Goal: Information Seeking & Learning: Learn about a topic

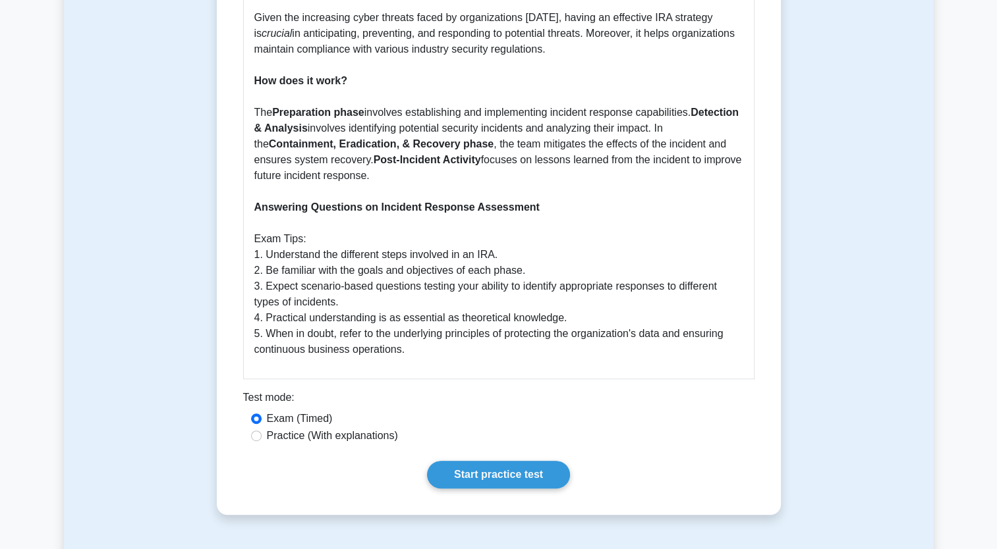
scroll to position [593, 0]
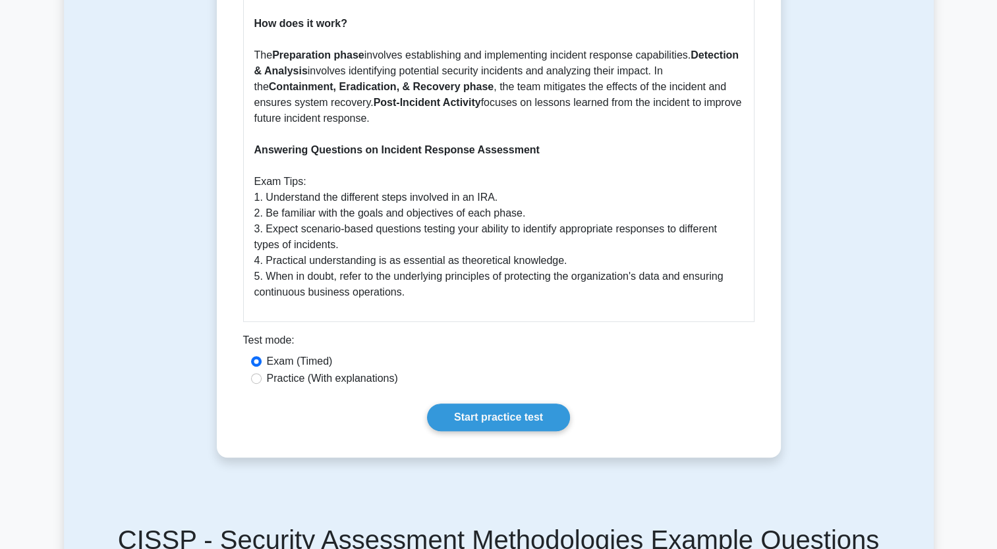
click at [274, 380] on label "Practice (With explanations)" at bounding box center [332, 379] width 131 height 16
click at [262, 380] on input "Practice (With explanations)" at bounding box center [256, 379] width 11 height 11
radio input "true"
click at [472, 408] on link "Start practice test" at bounding box center [498, 418] width 143 height 28
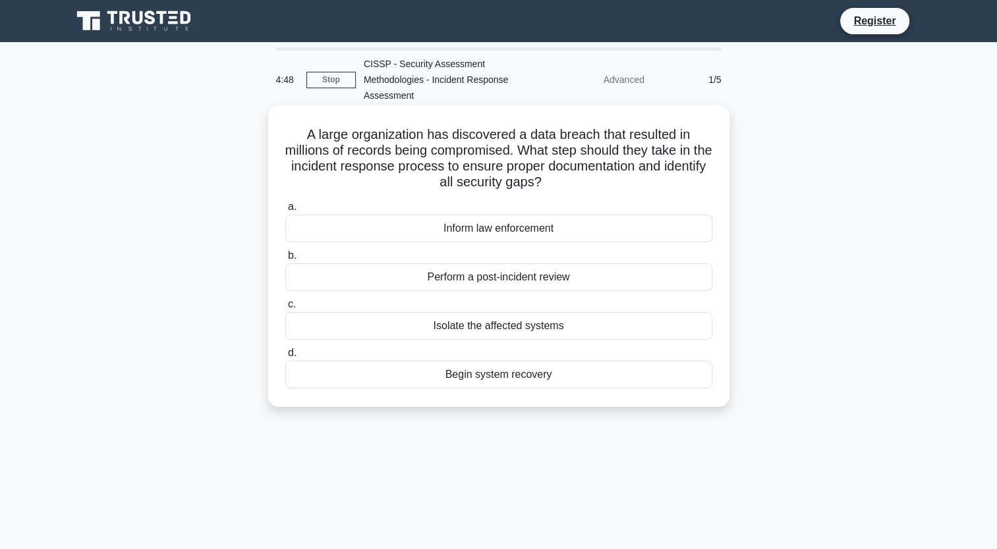
click at [488, 323] on div "Isolate the affected systems" at bounding box center [498, 326] width 427 height 28
click at [285, 309] on input "c. Isolate the affected systems" at bounding box center [285, 304] width 0 height 9
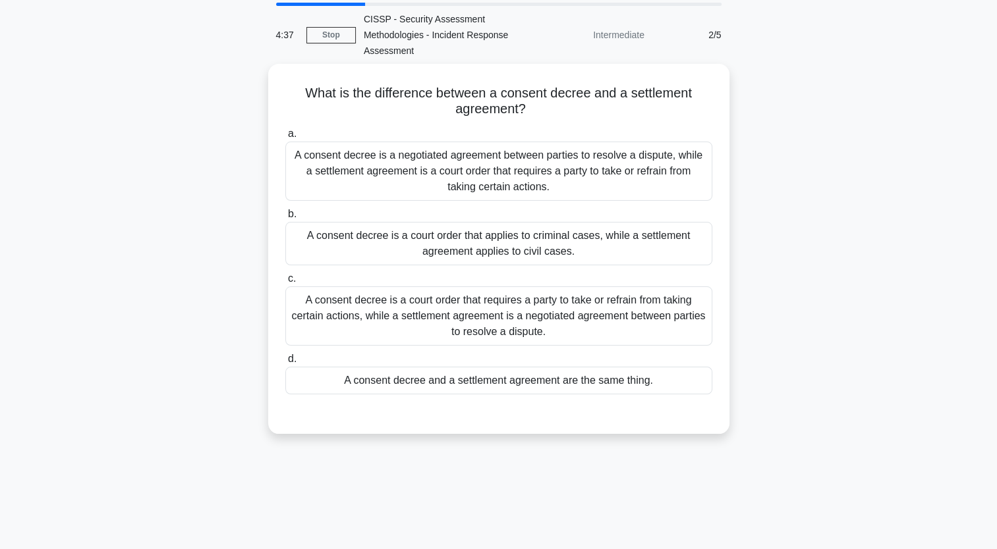
scroll to position [66, 0]
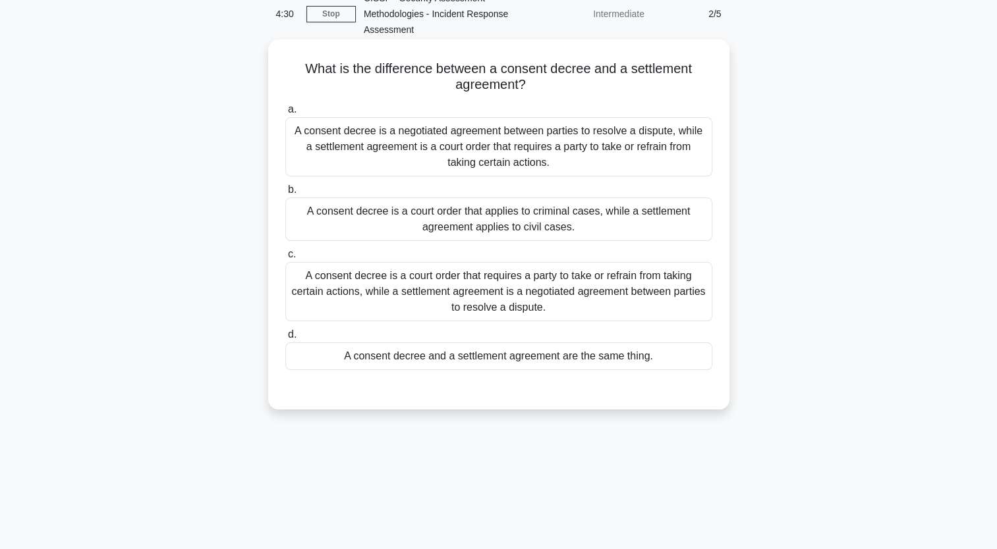
click at [646, 311] on div "A consent decree is a court order that requires a party to take or refrain from…" at bounding box center [498, 291] width 427 height 59
click at [285, 259] on input "c. A consent decree is a court order that requires a party to take or refrain f…" at bounding box center [285, 254] width 0 height 9
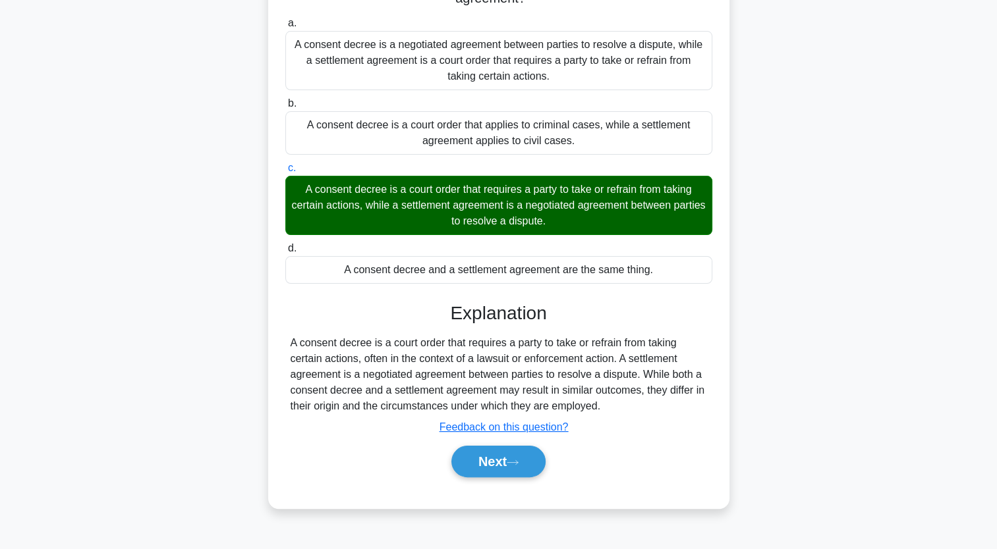
scroll to position [162, 0]
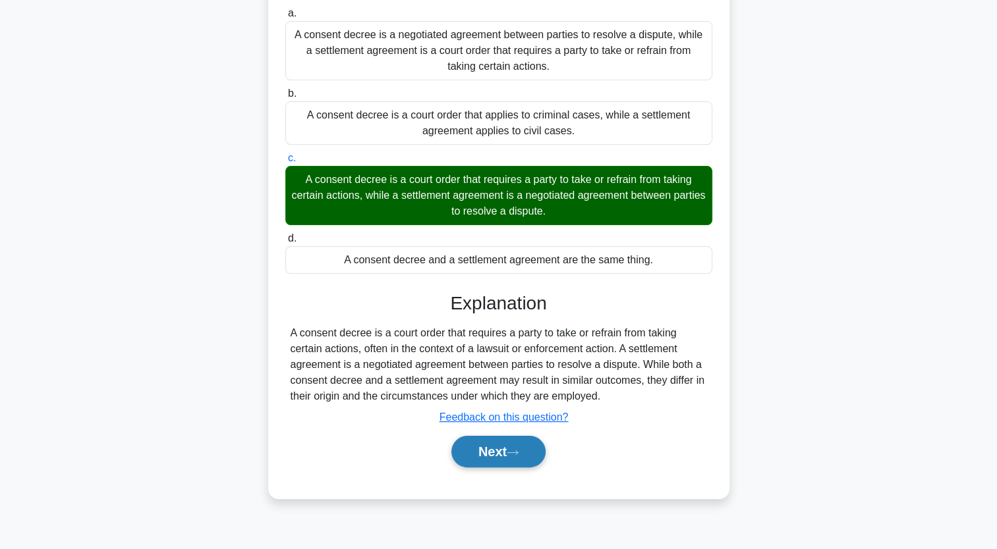
click at [511, 451] on button "Next" at bounding box center [498, 452] width 94 height 32
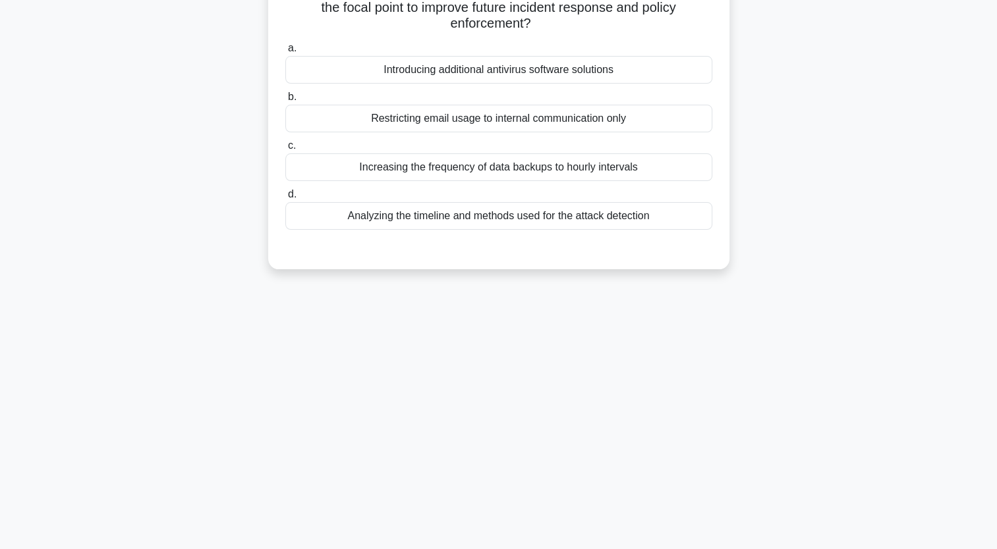
scroll to position [30, 0]
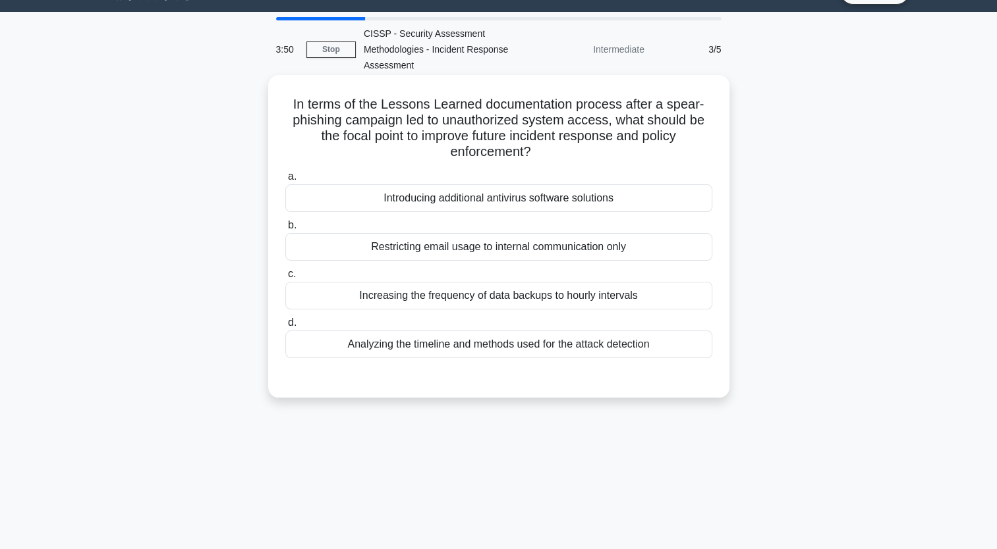
click at [504, 348] on div "Analyzing the timeline and methods used for the attack detection" at bounding box center [498, 345] width 427 height 28
click at [285, 327] on input "d. Analyzing the timeline and methods used for the attack detection" at bounding box center [285, 323] width 0 height 9
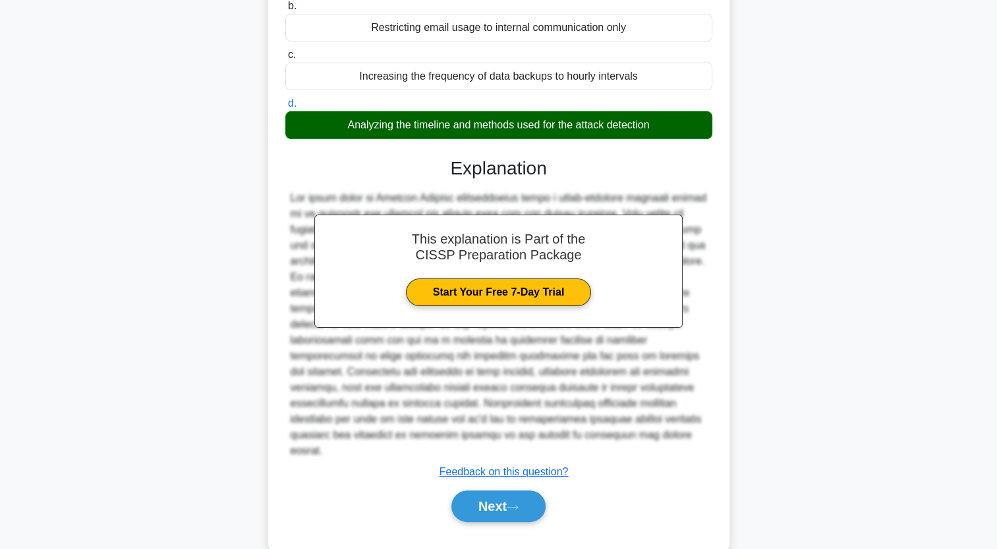
scroll to position [262, 0]
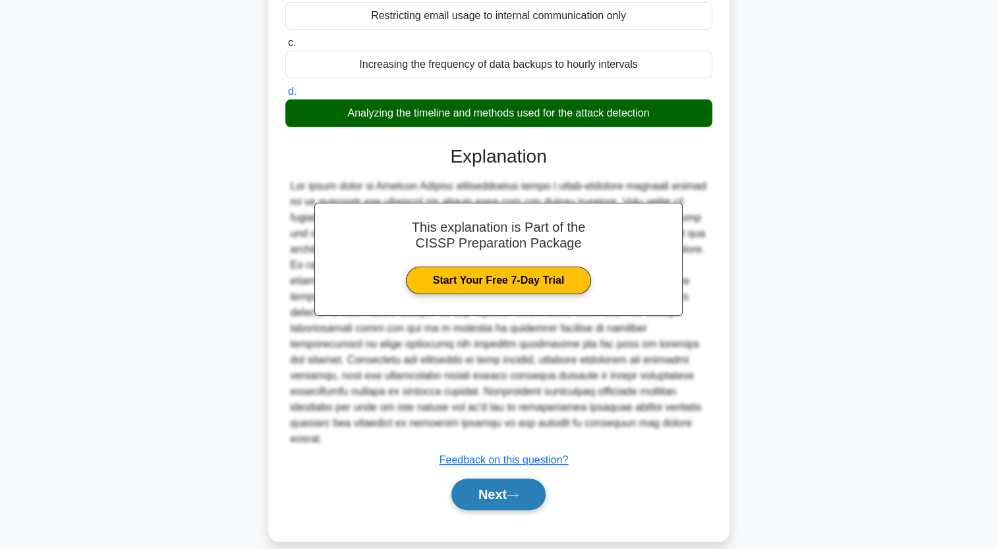
click at [506, 486] on button "Next" at bounding box center [498, 495] width 94 height 32
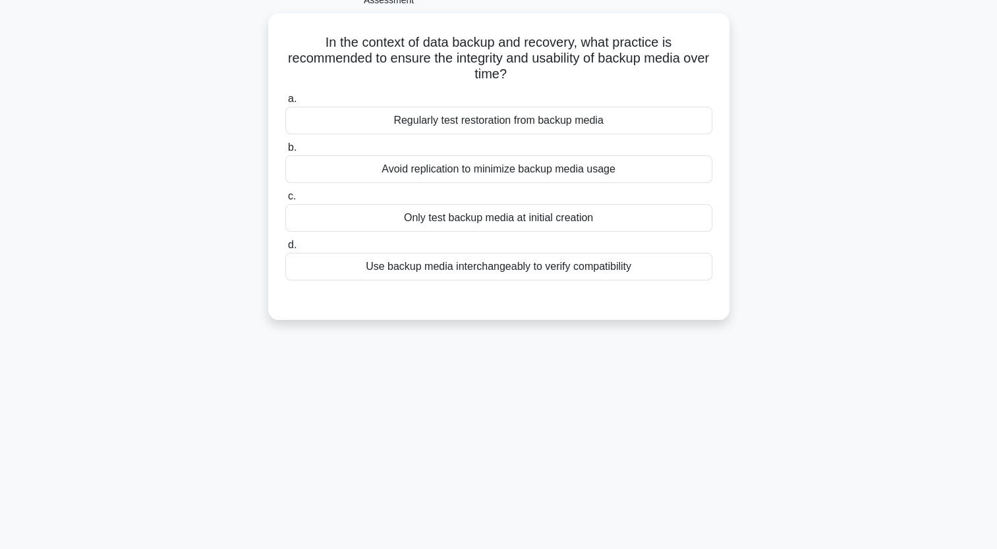
scroll to position [0, 0]
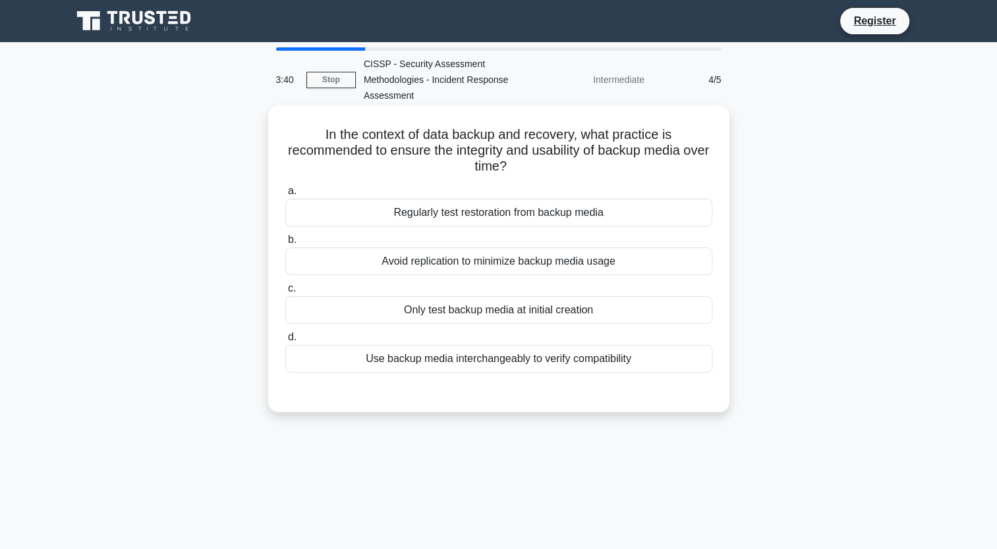
click at [534, 220] on div "Regularly test restoration from backup media" at bounding box center [498, 213] width 427 height 28
click at [285, 196] on input "a. Regularly test restoration from backup media" at bounding box center [285, 191] width 0 height 9
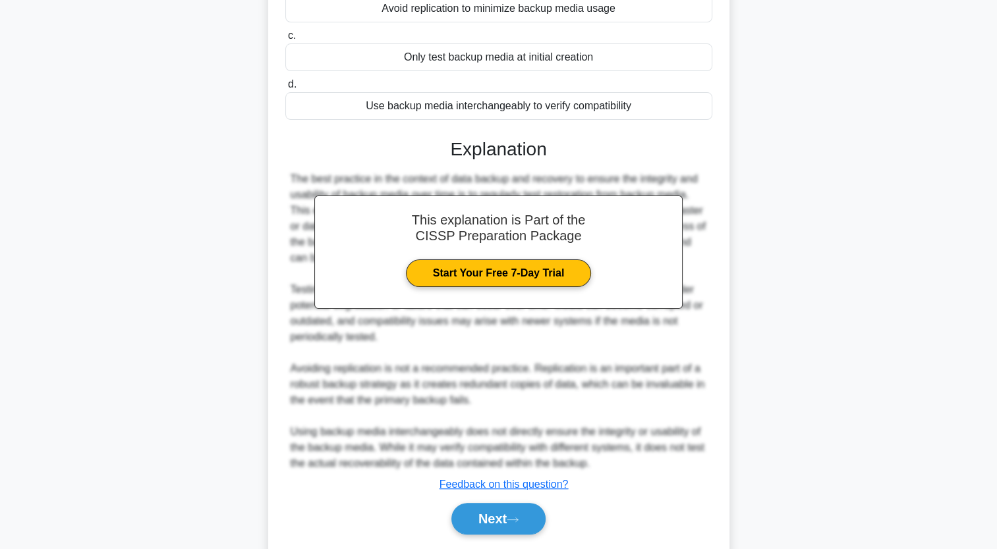
scroll to position [293, 0]
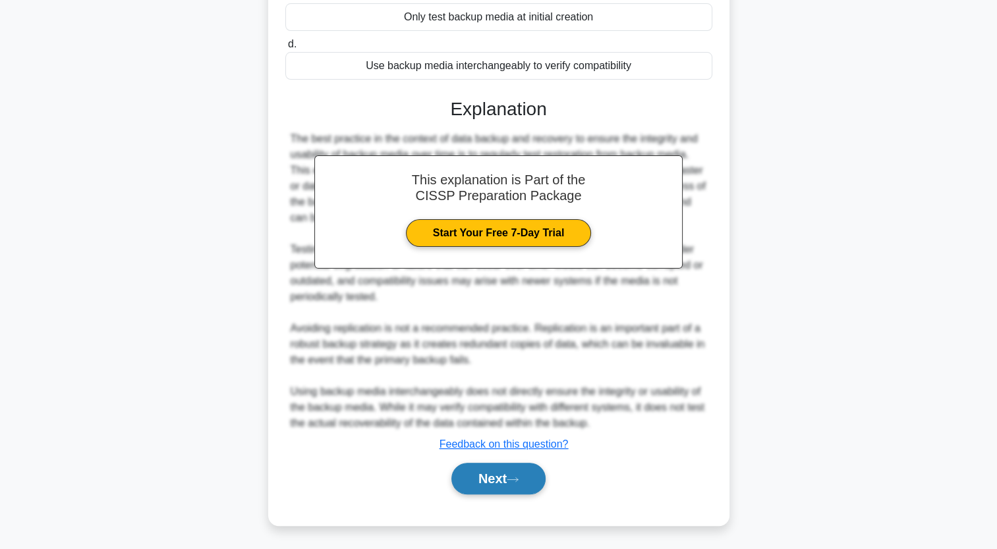
click at [520, 471] on button "Next" at bounding box center [498, 479] width 94 height 32
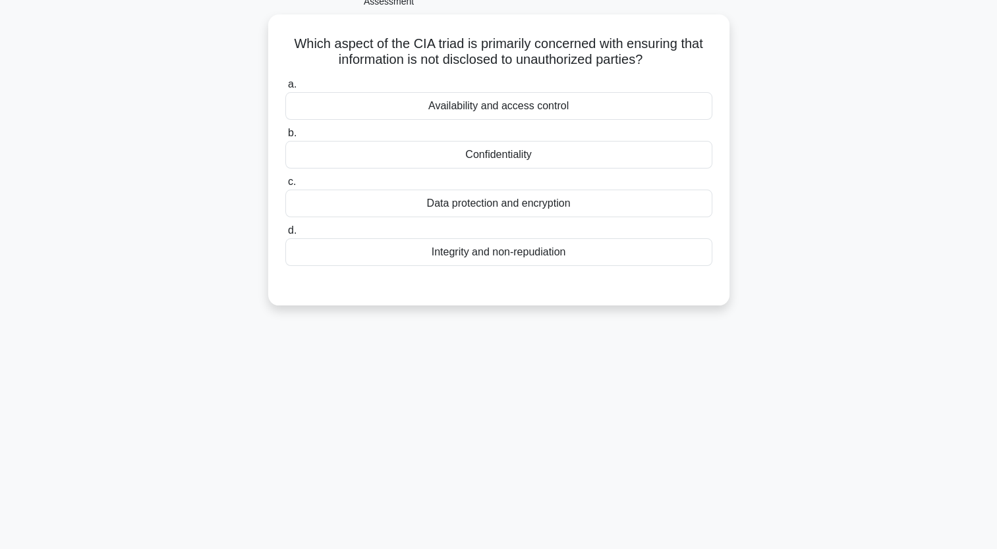
scroll to position [0, 0]
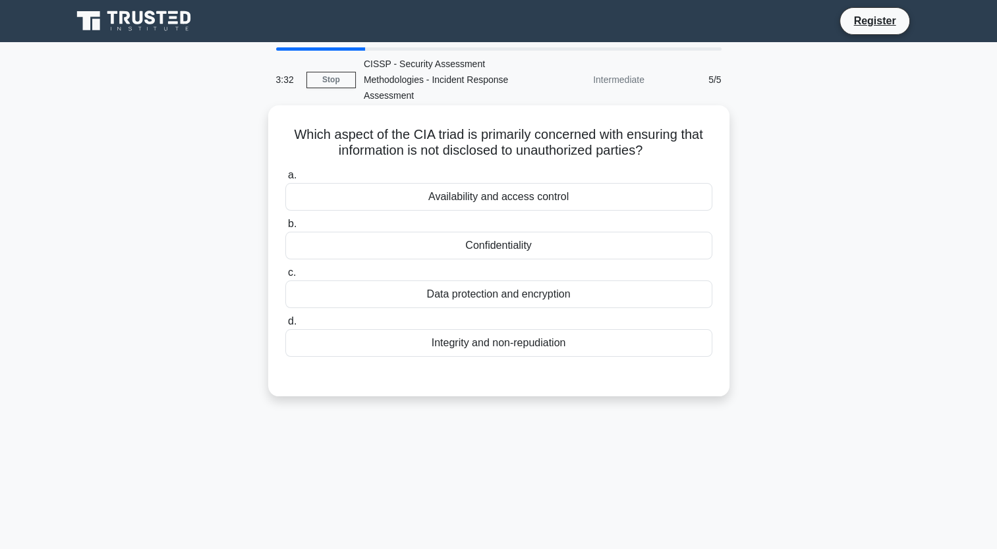
click at [541, 246] on div "Confidentiality" at bounding box center [498, 246] width 427 height 28
click at [285, 229] on input "b. Confidentiality" at bounding box center [285, 224] width 0 height 9
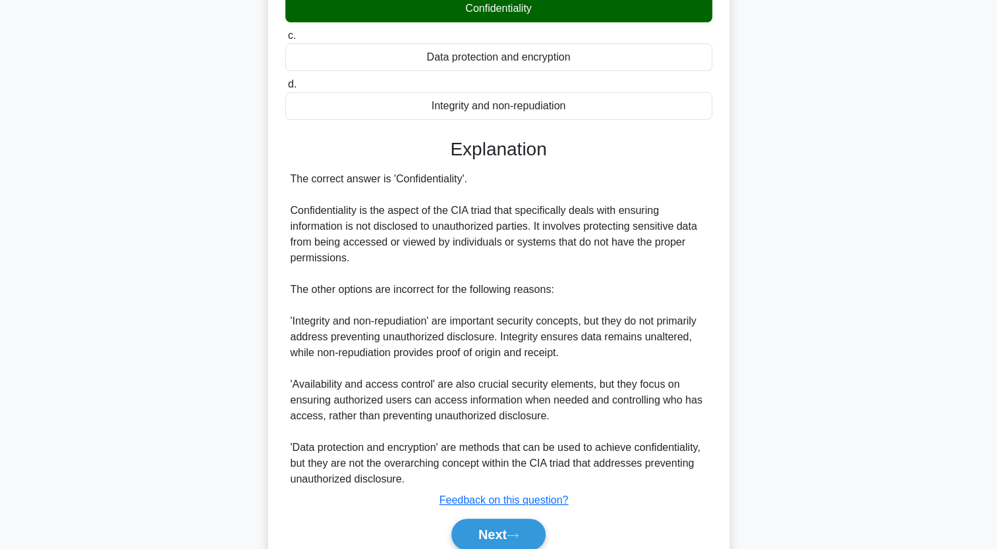
scroll to position [264, 0]
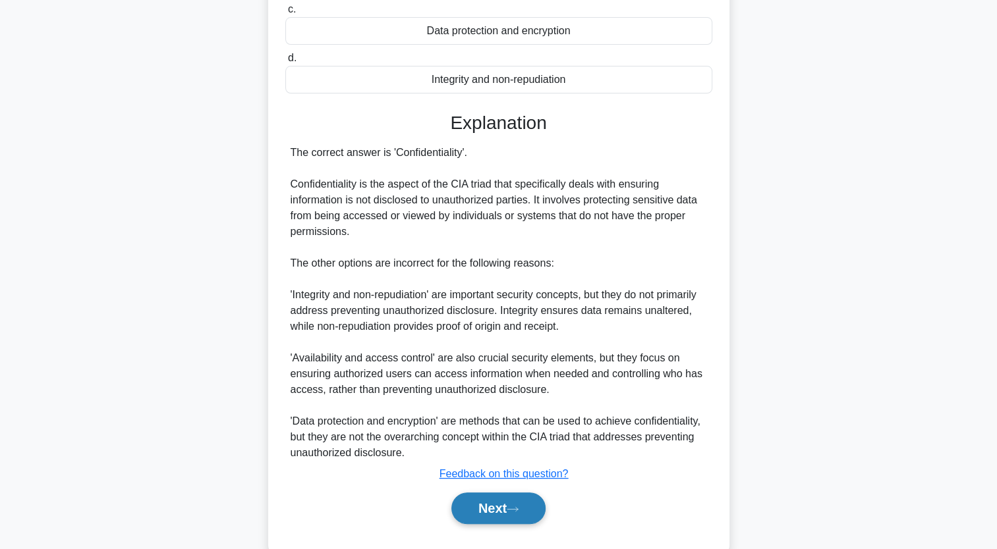
click at [500, 509] on button "Next" at bounding box center [498, 509] width 94 height 32
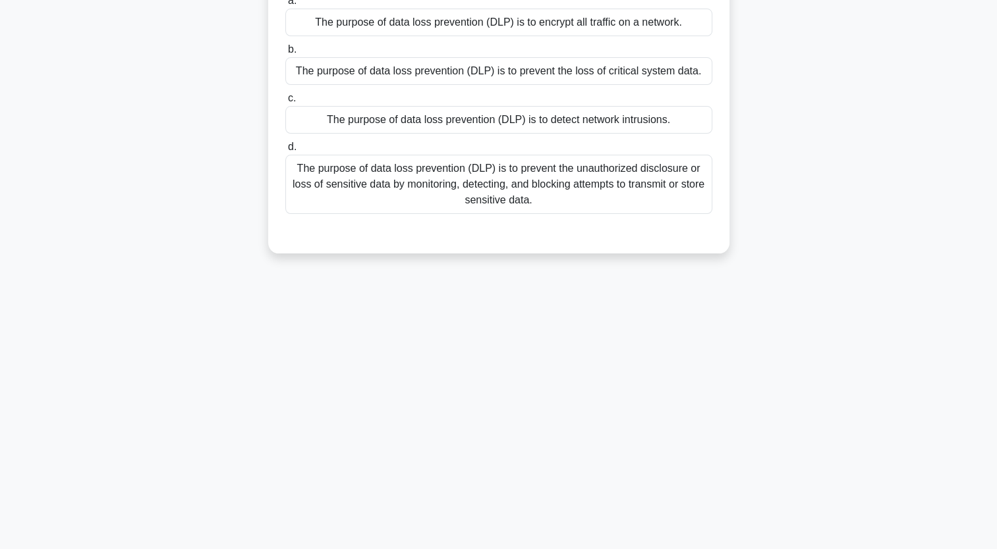
scroll to position [162, 0]
